Goal: Task Accomplishment & Management: Manage account settings

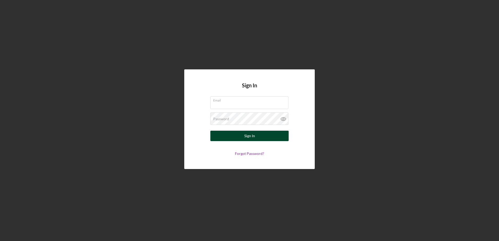
type input "[EMAIL_ADDRESS][DOMAIN_NAME]"
click at [253, 134] on div "Sign In" at bounding box center [249, 136] width 11 height 10
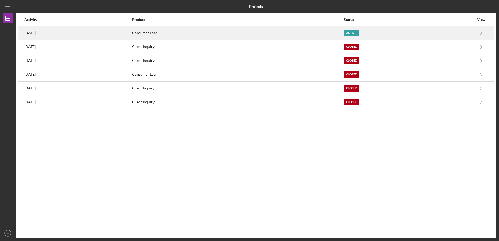
click at [359, 31] on div "Active" at bounding box center [351, 33] width 15 height 7
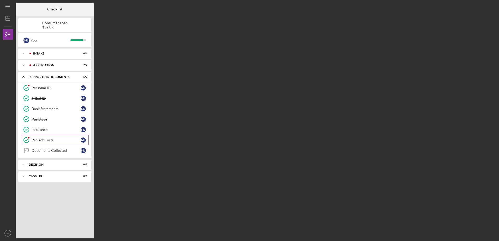
click at [45, 139] on div "Project Costs" at bounding box center [56, 140] width 49 height 4
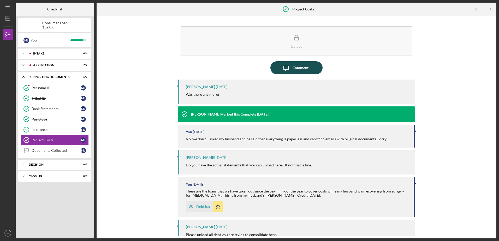
click at [293, 67] on div "Comment" at bounding box center [301, 67] width 16 height 13
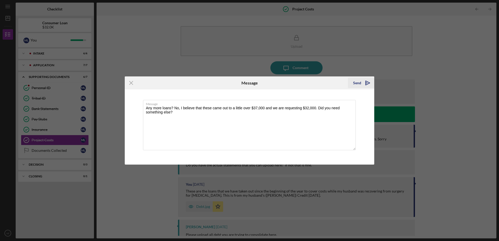
type textarea "Any more loans? No, I believe that these came out to a little over $37,000 and …"
click at [361, 82] on button "Send Icon/icon-invite-send" at bounding box center [361, 83] width 26 height 10
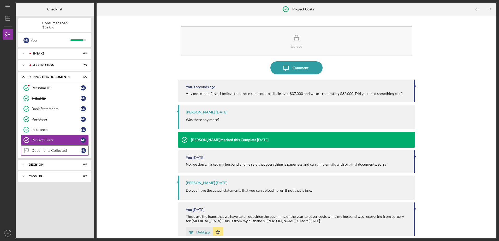
click at [55, 148] on link "Documents Collected Documents Collected m l" at bounding box center [55, 150] width 68 height 10
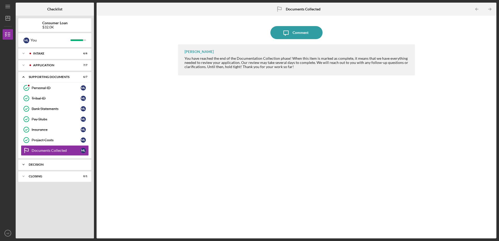
click at [27, 164] on icon "Icon/Expander" at bounding box center [23, 164] width 10 height 10
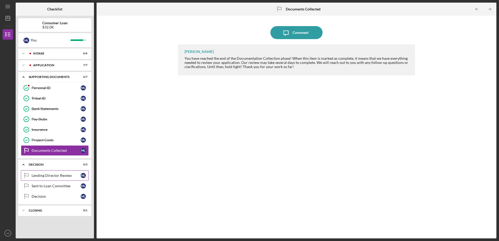
click at [50, 176] on div "Lending Director Review" at bounding box center [56, 176] width 49 height 4
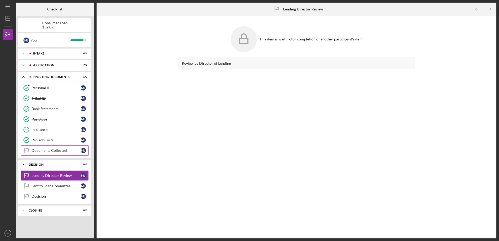
click at [38, 150] on div "Documents Collected" at bounding box center [56, 150] width 49 height 4
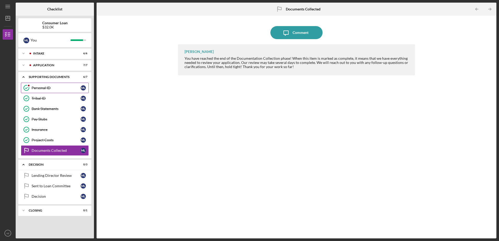
click at [36, 89] on div "Personal ID" at bounding box center [56, 88] width 49 height 4
